Goal: Obtain resource: Download file/media

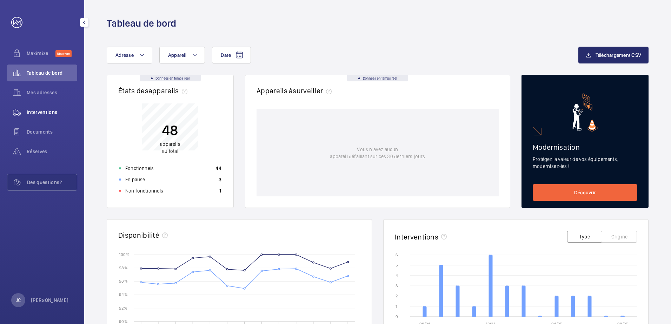
click at [54, 112] on span "Interventions" at bounding box center [52, 112] width 51 height 7
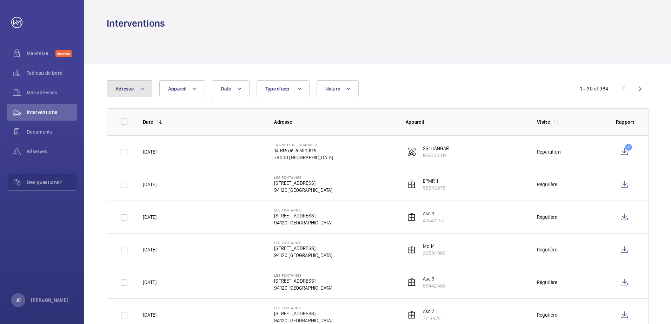
click at [145, 90] on mat-icon at bounding box center [142, 89] width 6 height 8
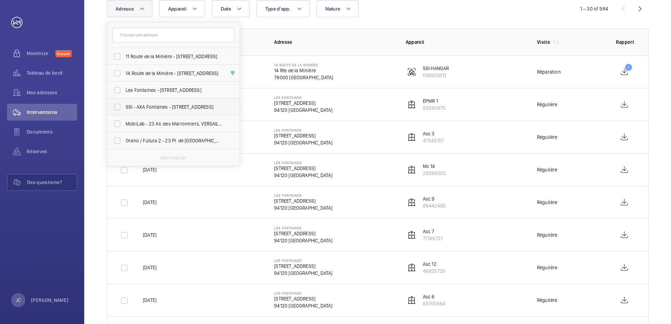
scroll to position [70, 0]
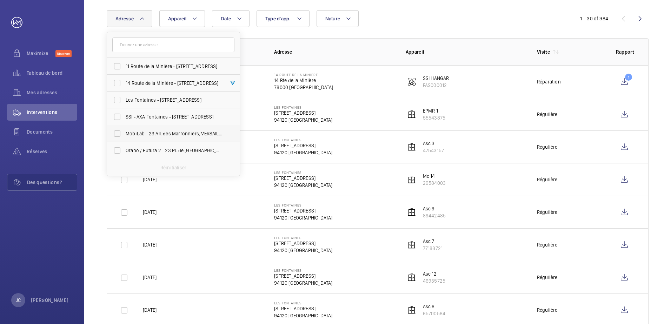
click at [116, 132] on label "MobiLab - 23 All. des Marronniers, VERSAILLES 78000" at bounding box center [168, 133] width 122 height 17
click at [116, 132] on input "MobiLab - 23 All. des Marronniers, VERSAILLES 78000" at bounding box center [117, 134] width 14 height 14
checkbox input "true"
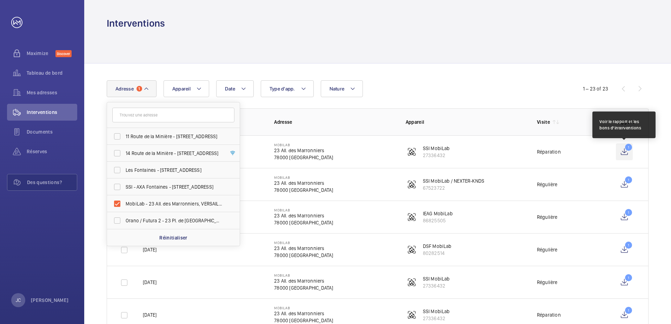
click at [629, 149] on wm-front-icon-button "1" at bounding box center [624, 152] width 17 height 17
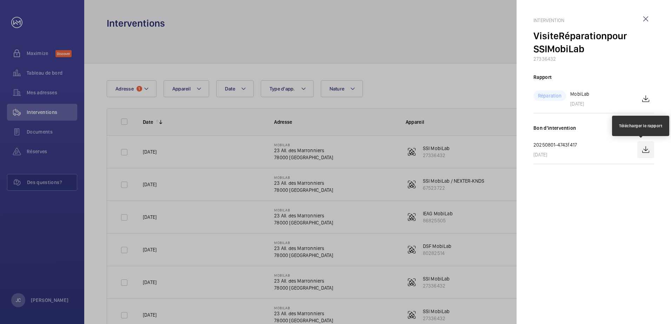
click at [644, 149] on wm-front-icon-button at bounding box center [646, 150] width 17 height 17
